Goal: Information Seeking & Learning: Check status

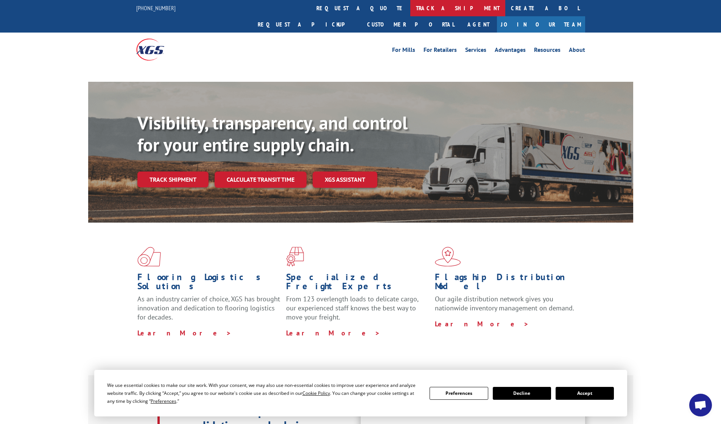
click at [410, 10] on link "track a shipment" at bounding box center [457, 8] width 95 height 16
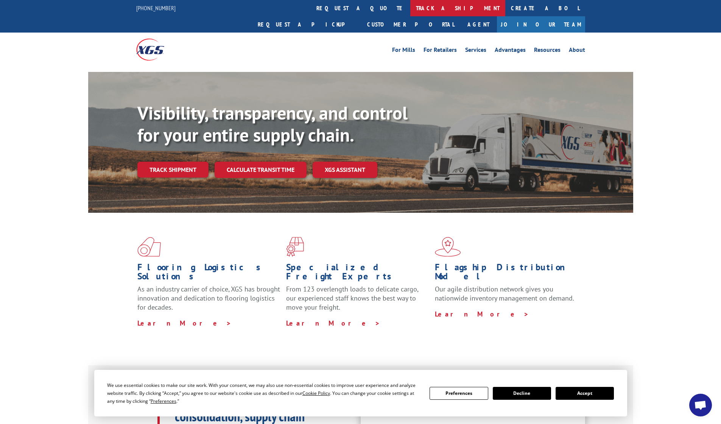
click at [410, 10] on link "track a shipment" at bounding box center [457, 8] width 95 height 16
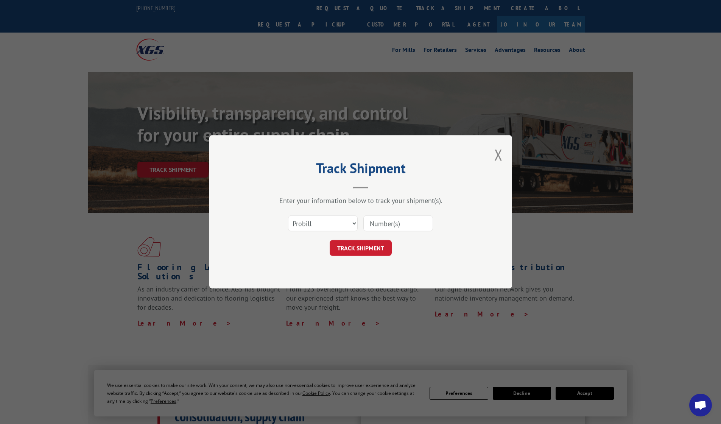
click at [406, 227] on input at bounding box center [398, 224] width 70 height 16
paste input "17602188"
type input "17602188"
click at [360, 248] on button "TRACK SHIPMENT" at bounding box center [361, 248] width 62 height 16
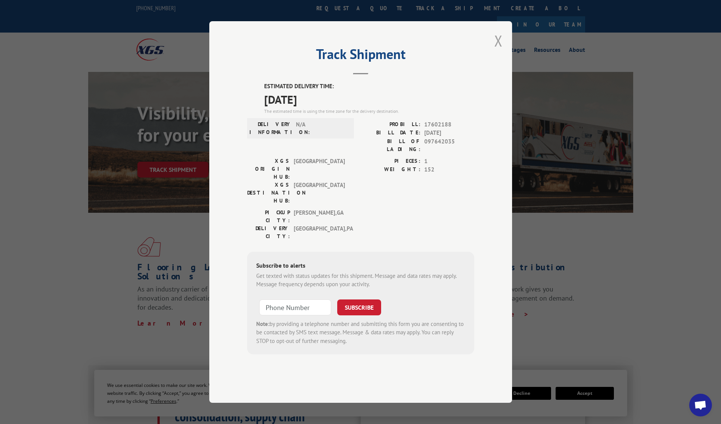
click at [500, 51] on button "Close modal" at bounding box center [498, 41] width 8 height 20
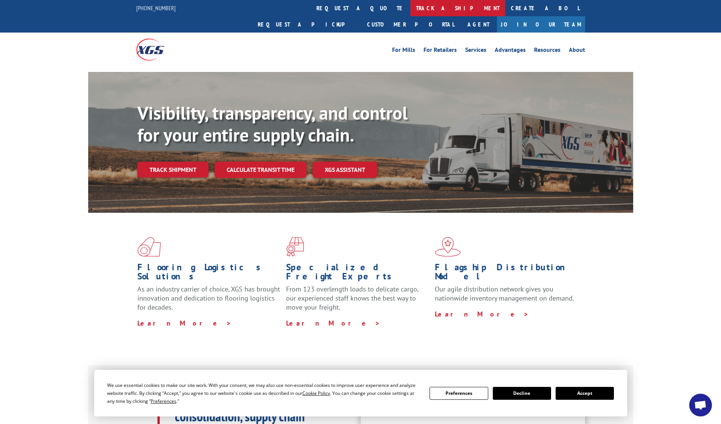
click at [410, 10] on link "track a shipment" at bounding box center [457, 8] width 95 height 16
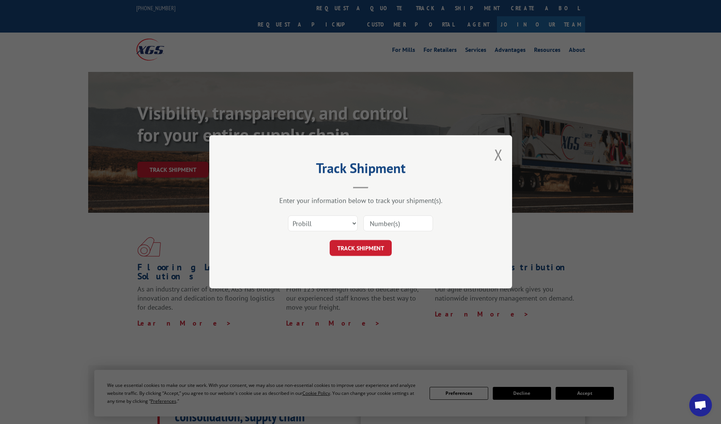
click at [396, 224] on input at bounding box center [398, 224] width 70 height 16
paste input "17602134"
type input "17602134"
click at [360, 248] on button "TRACK SHIPMENT" at bounding box center [361, 248] width 62 height 16
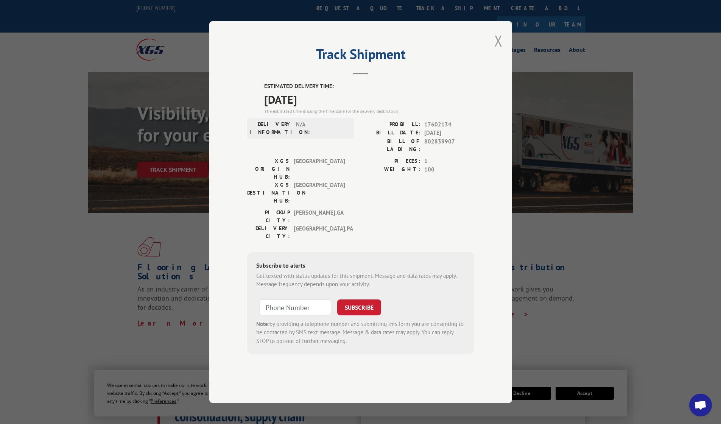
click at [499, 51] on button "Close modal" at bounding box center [498, 41] width 8 height 20
